Goal: Browse casually: Explore the website without a specific task or goal

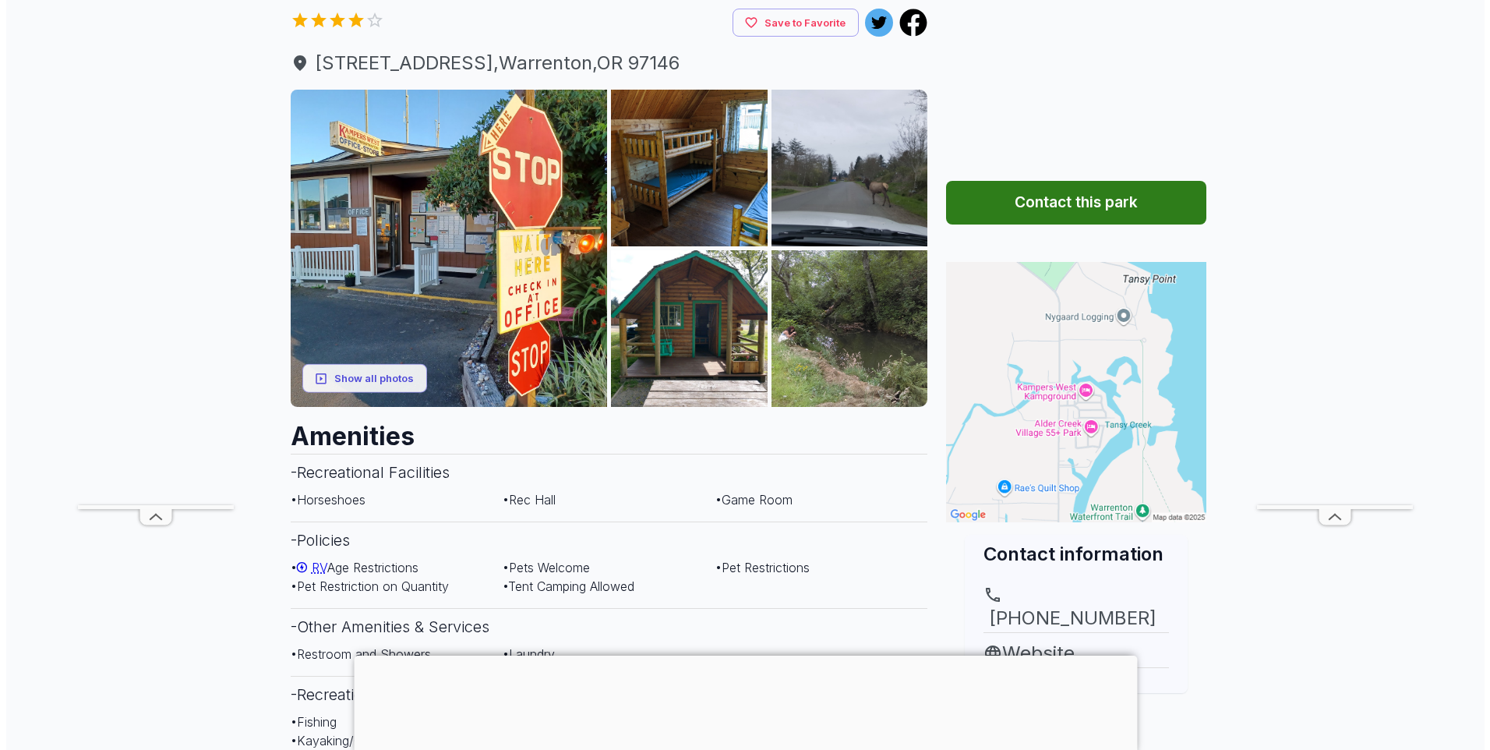
scroll to position [78, 0]
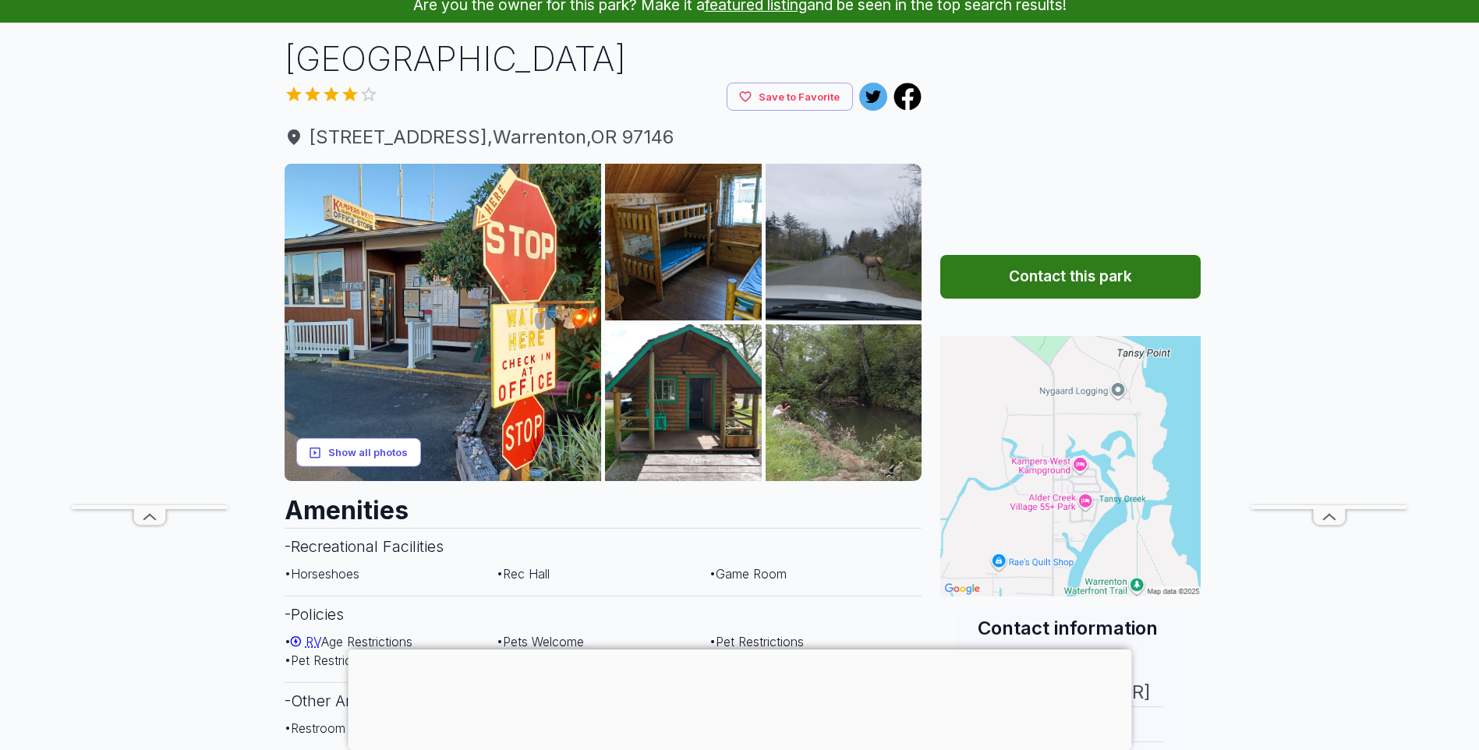
click at [392, 449] on button "Show all photos" at bounding box center [358, 452] width 125 height 29
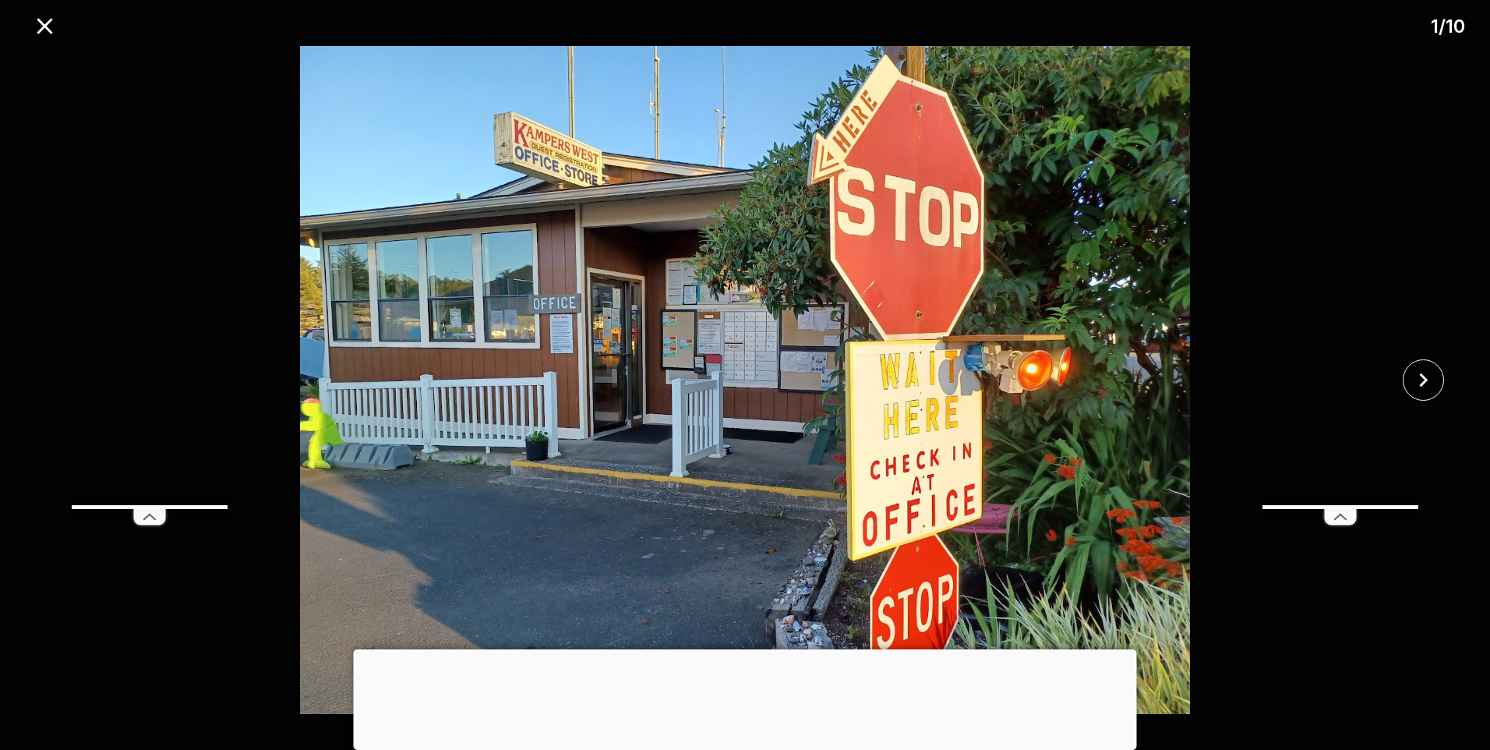
click at [1042, 408] on img at bounding box center [745, 380] width 1242 height 668
click at [751, 649] on div at bounding box center [745, 649] width 783 height 0
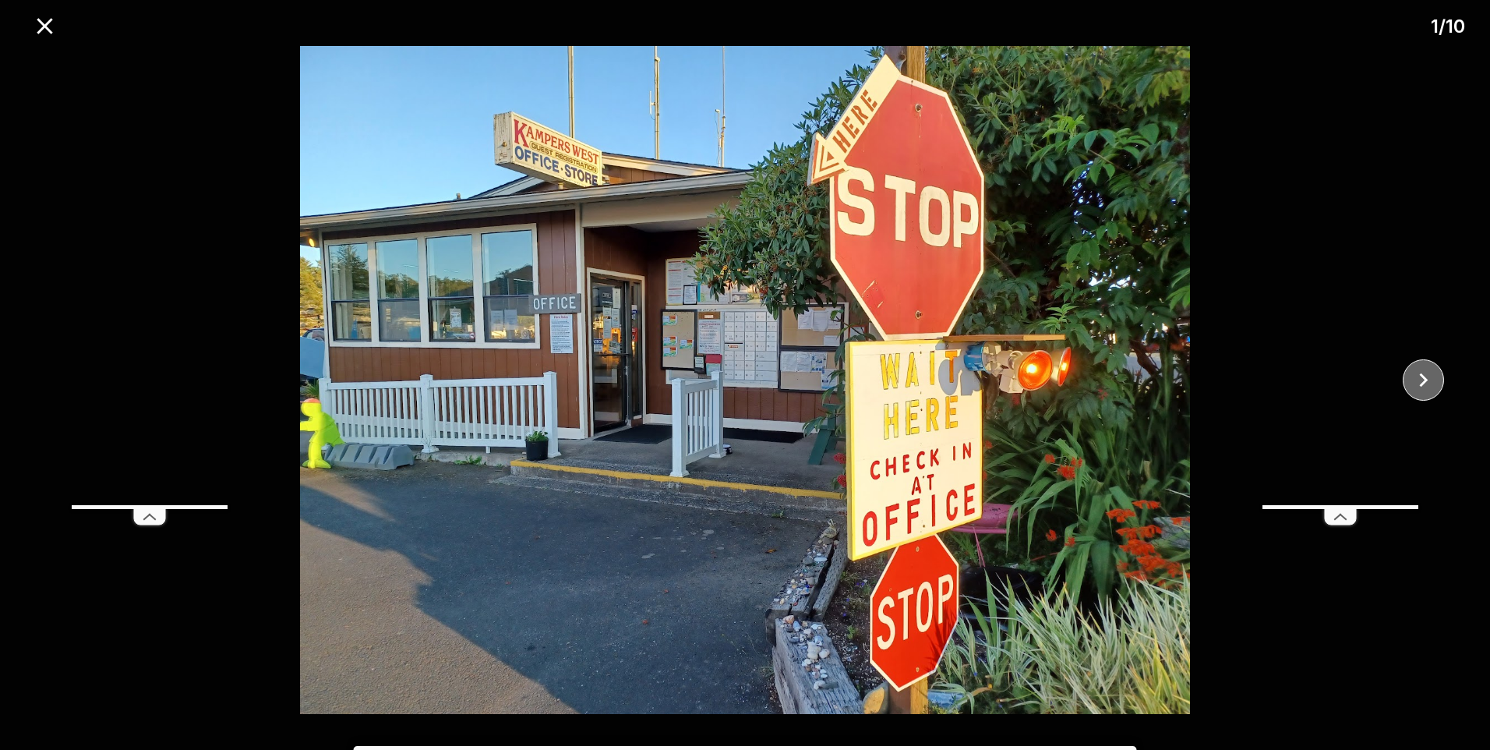
click at [1429, 380] on icon "close" at bounding box center [1423, 379] width 27 height 27
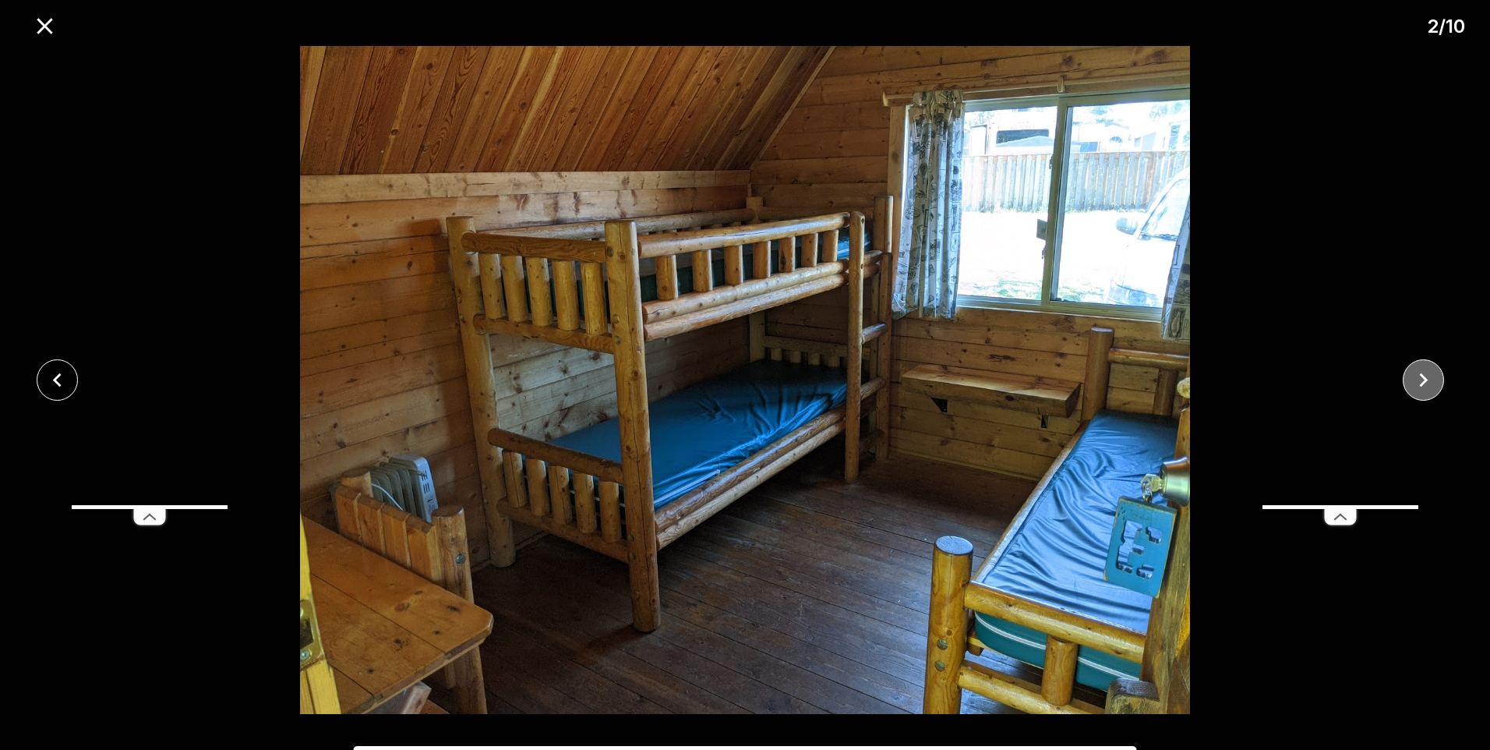
click at [1429, 380] on icon "close" at bounding box center [1423, 379] width 27 height 27
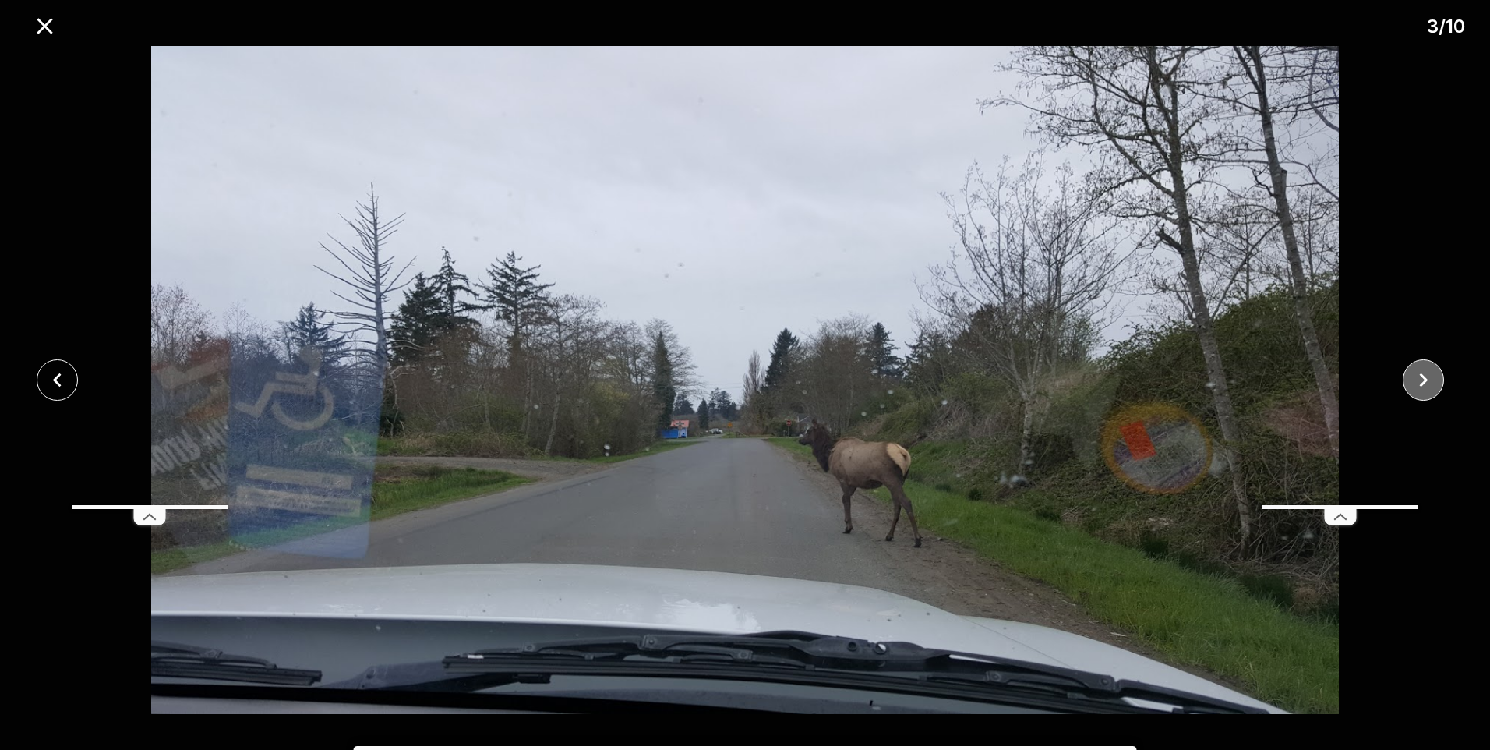
click at [1429, 380] on icon "close" at bounding box center [1423, 379] width 27 height 27
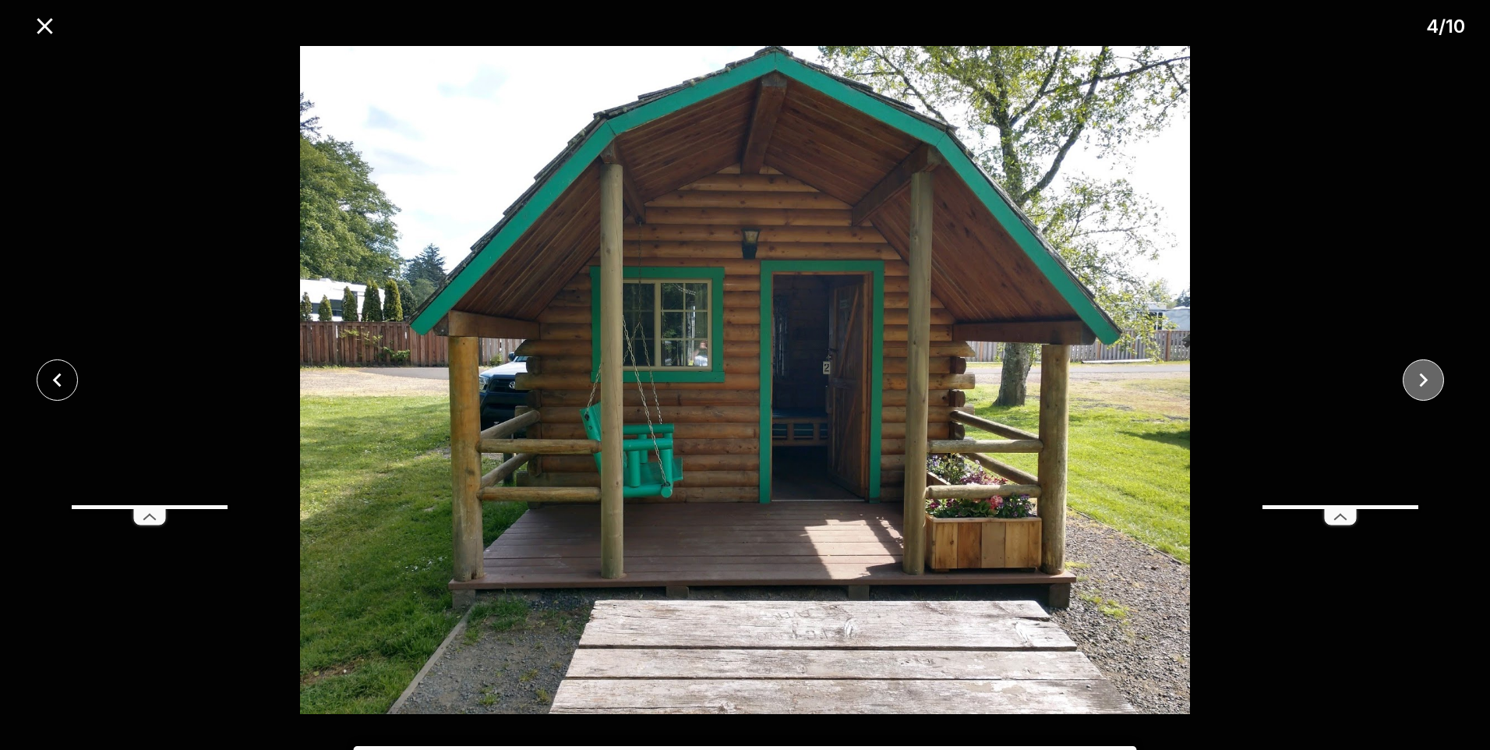
click at [1429, 380] on icon "close" at bounding box center [1423, 379] width 27 height 27
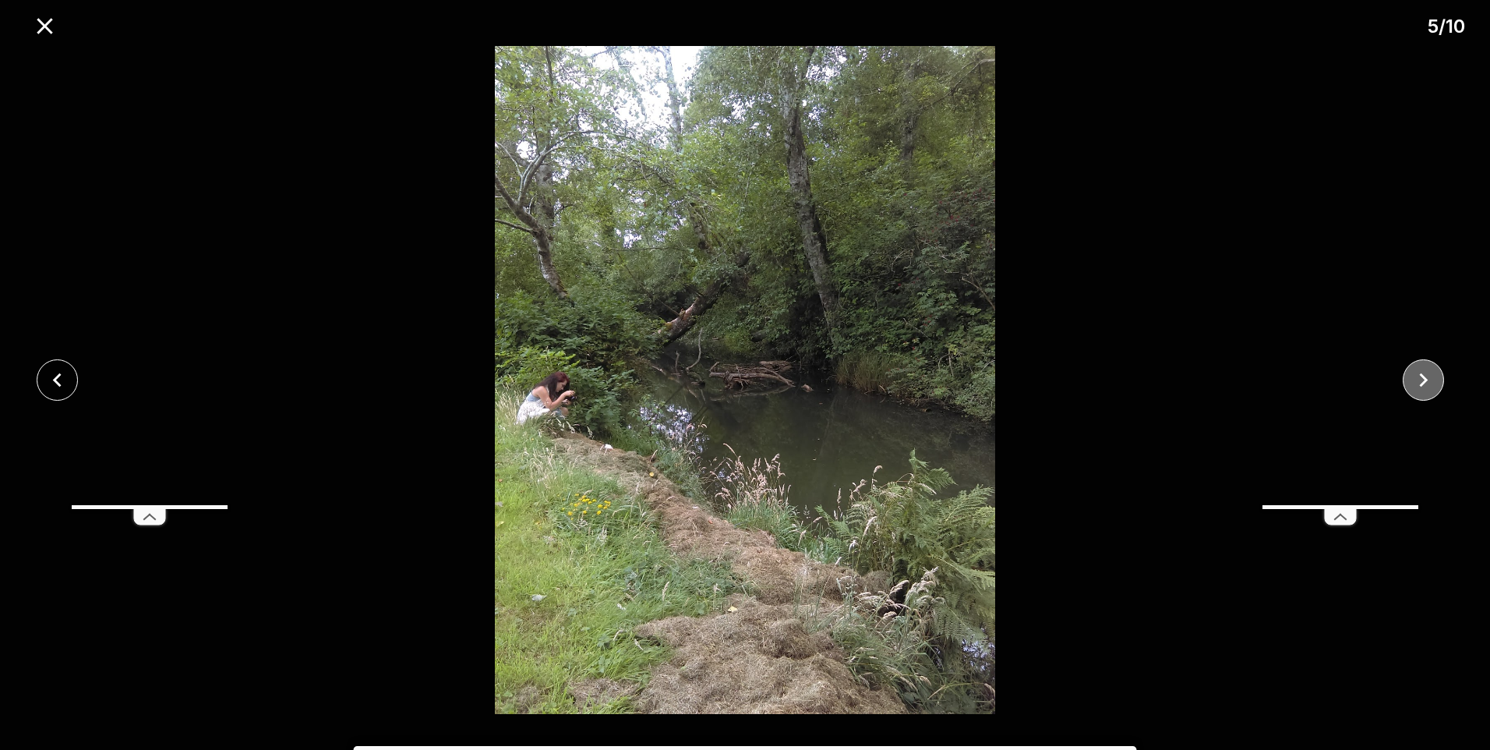
click at [1429, 380] on icon "close" at bounding box center [1423, 379] width 27 height 27
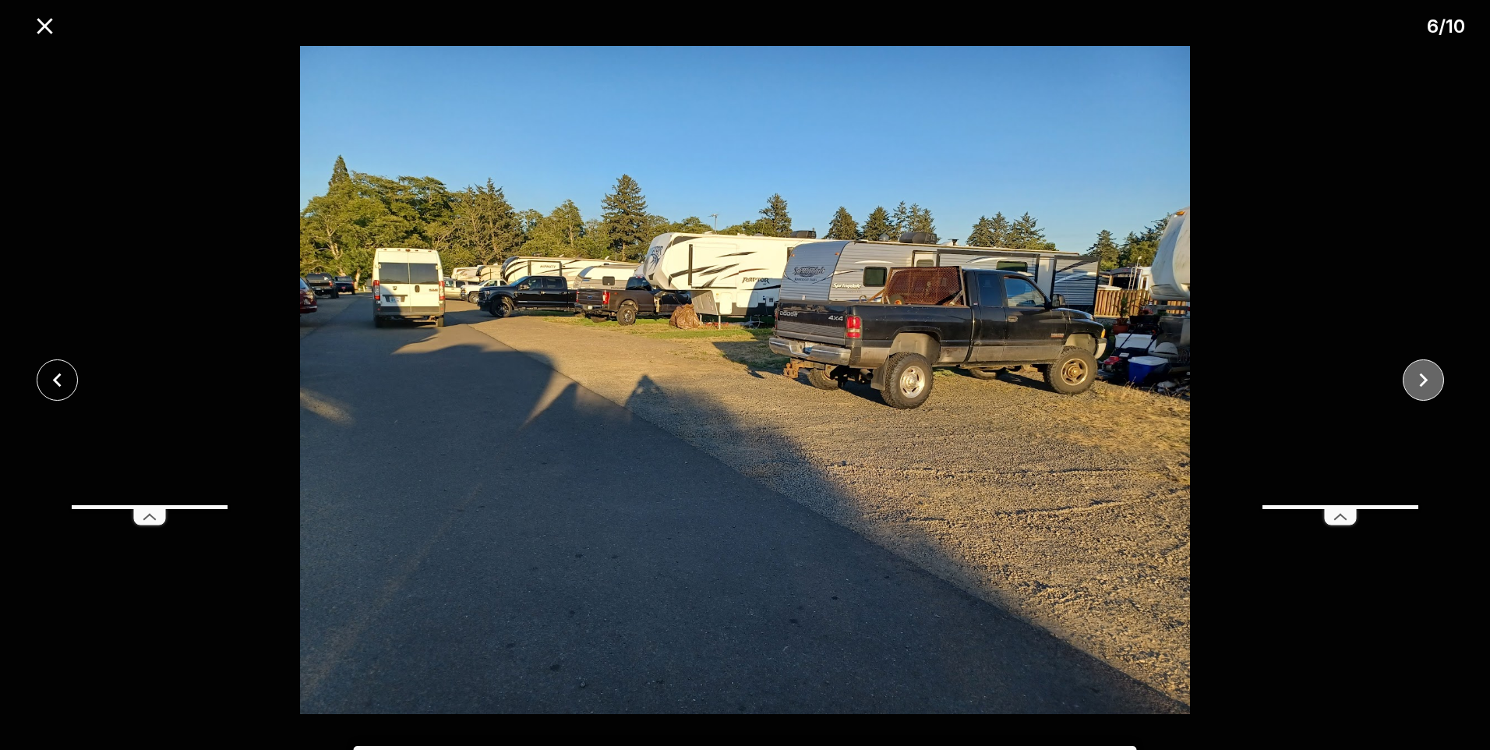
click at [1429, 380] on icon "close" at bounding box center [1423, 379] width 27 height 27
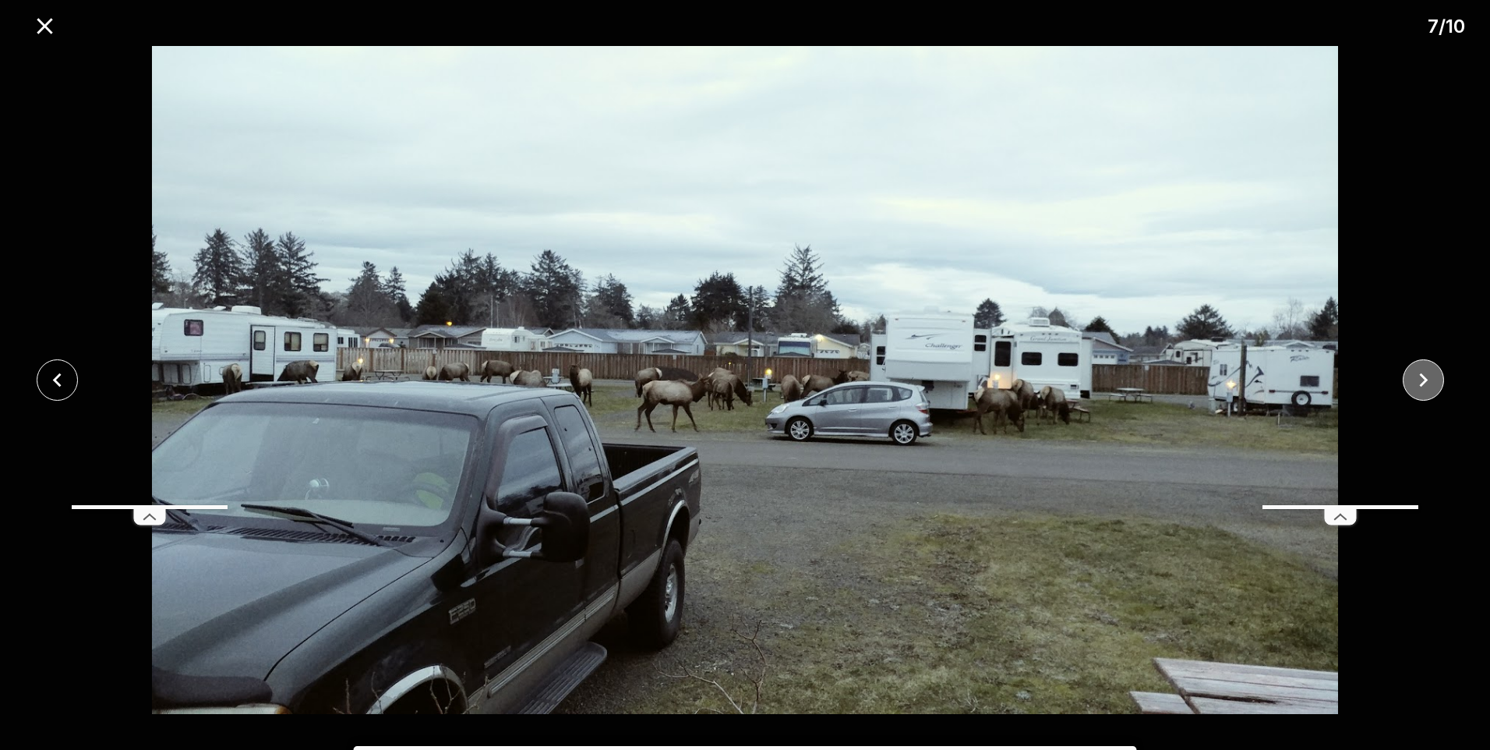
click at [1429, 380] on icon "close" at bounding box center [1423, 379] width 27 height 27
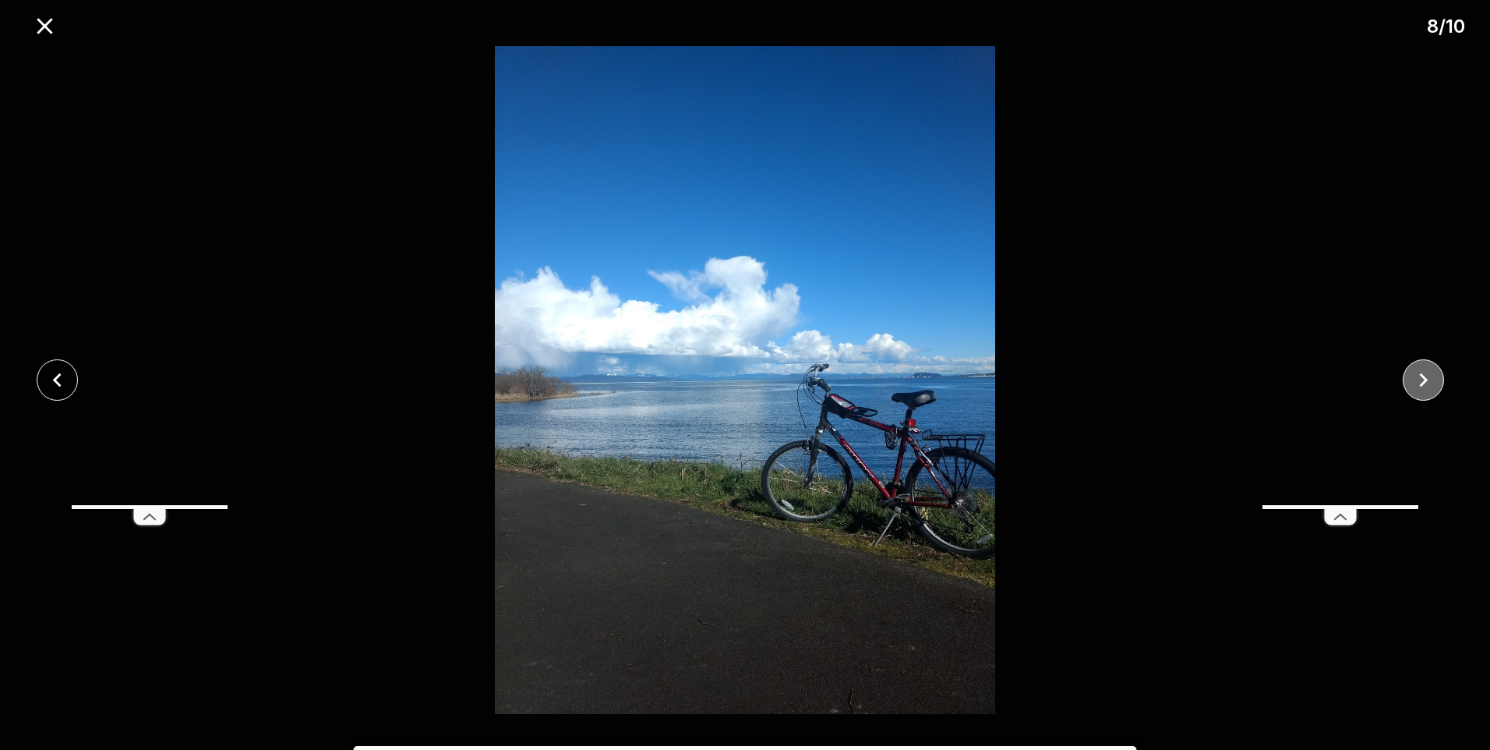
click at [1429, 380] on icon "close" at bounding box center [1423, 379] width 27 height 27
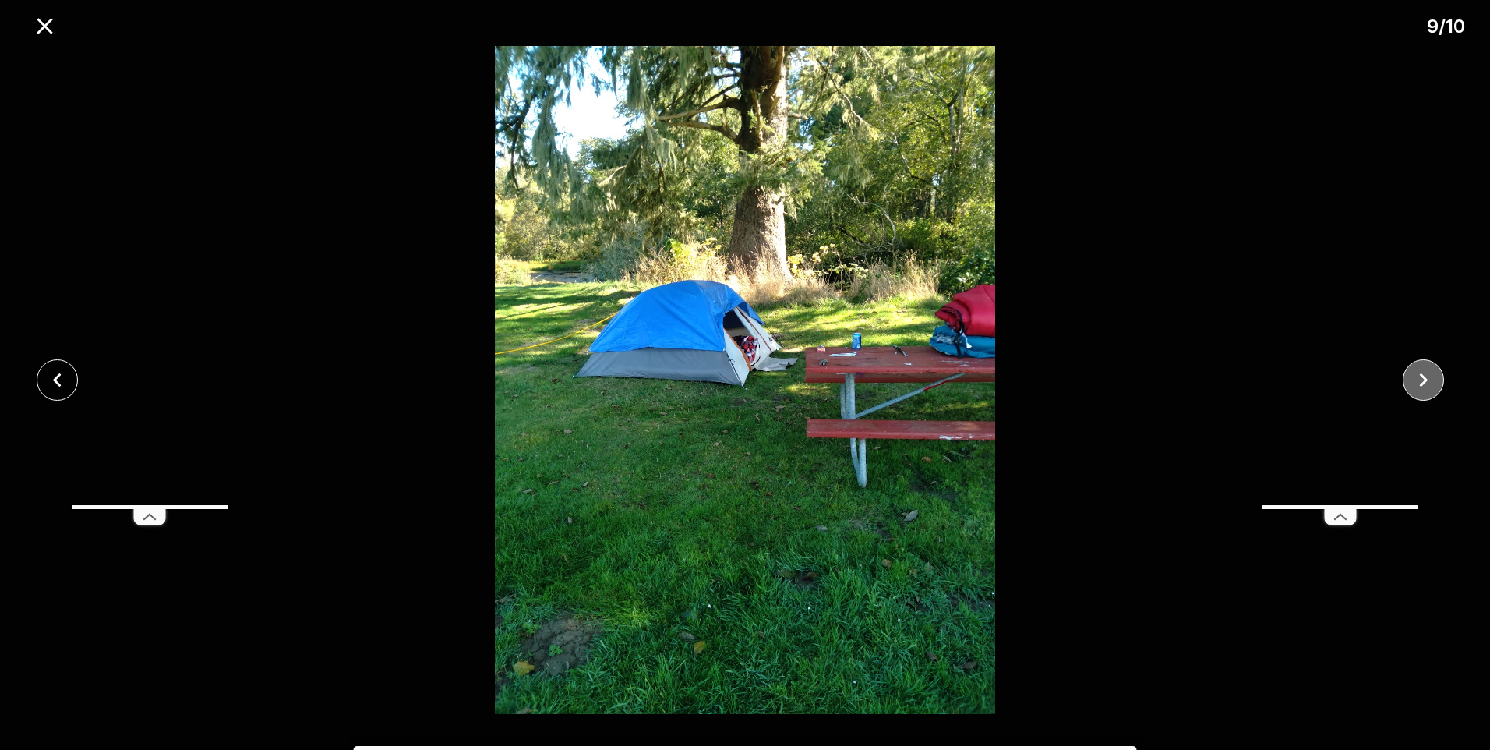
click at [1429, 380] on icon "close" at bounding box center [1423, 379] width 27 height 27
